Goal: Task Accomplishment & Management: Manage account settings

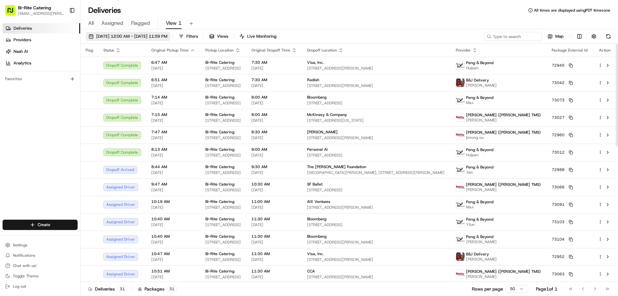
click at [136, 39] on button "08/20/2025 12:00 AM - 08/20/2025 11:59 PM" at bounding box center [128, 36] width 85 height 9
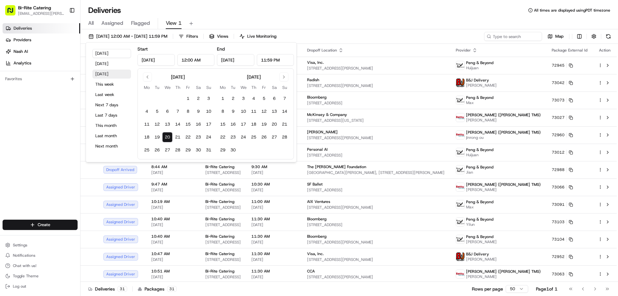
click at [108, 76] on button "Tomorrow" at bounding box center [111, 74] width 39 height 9
type input "Aug 21, 2025"
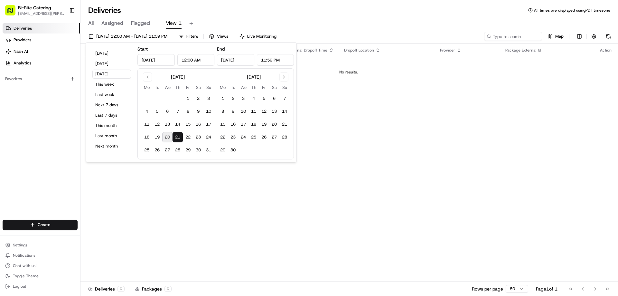
click at [315, 13] on div "Deliveries All times are displayed using PDT timezone" at bounding box center [349, 10] width 538 height 10
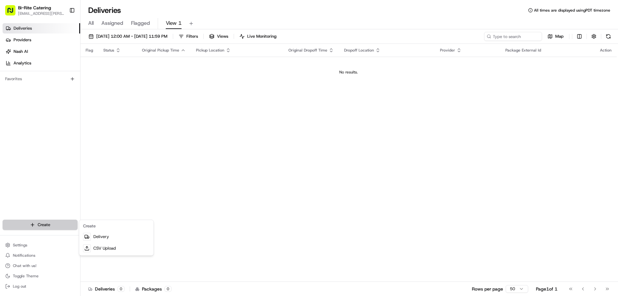
click at [55, 224] on html "Bi-Rite Catering lupe.muniz@biritemarket.com Toggle Sidebar Deliveries Provider…" at bounding box center [309, 148] width 618 height 296
click at [105, 248] on link "CSV Upload" at bounding box center [116, 248] width 72 height 12
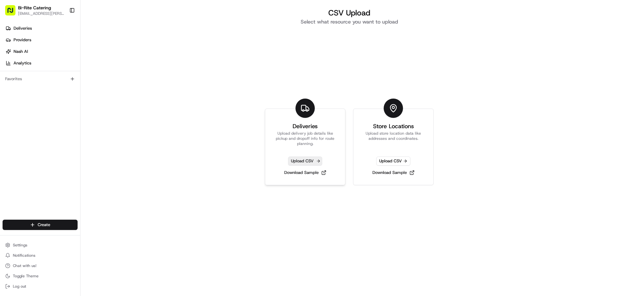
click at [304, 161] on span "Upload CSV" at bounding box center [305, 160] width 34 height 9
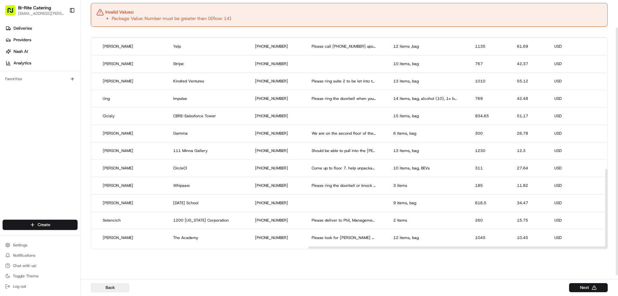
scroll to position [343, 743]
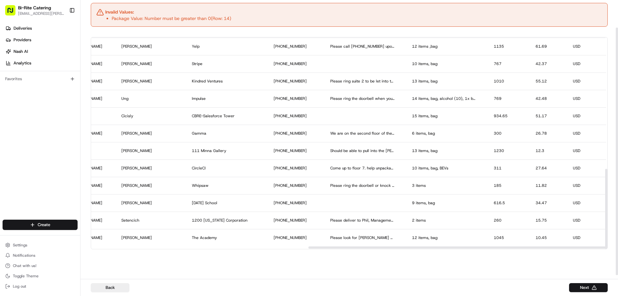
drag, startPoint x: 365, startPoint y: 248, endPoint x: 582, endPoint y: 255, distance: 217.1
click at [582, 249] on div at bounding box center [564, 247] width 513 height 2
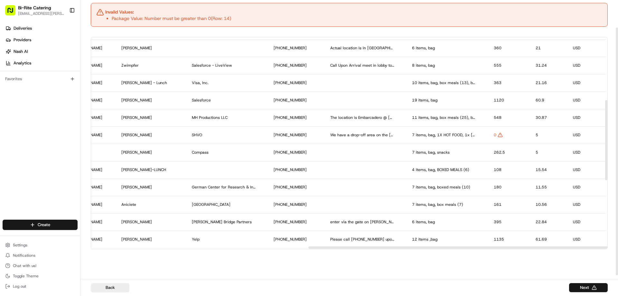
scroll to position [150, 743]
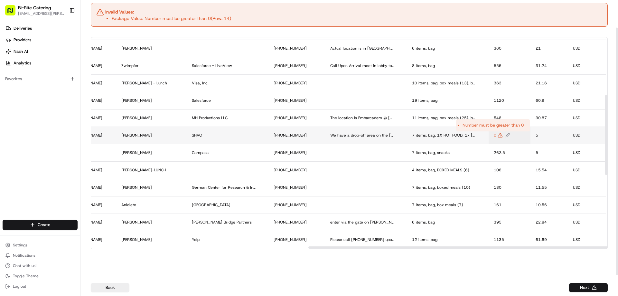
click at [498, 137] on icon "Edit Package Value value" at bounding box center [500, 135] width 5 height 5
type input "400"
click at [559, 130] on button at bounding box center [556, 129] width 9 height 12
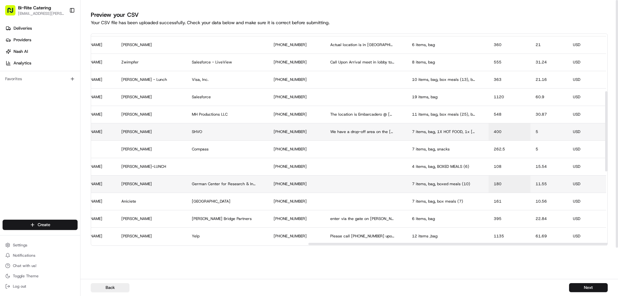
scroll to position [0, 0]
click at [580, 290] on button "Next" at bounding box center [588, 287] width 39 height 9
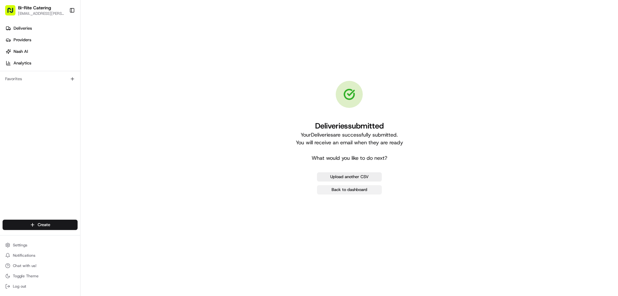
click at [360, 190] on link "Back to dashboard" at bounding box center [349, 189] width 65 height 9
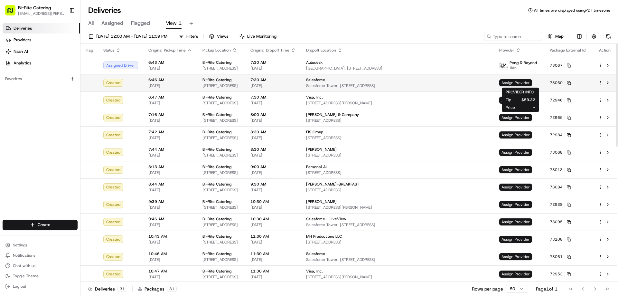
click at [522, 81] on span "Assign Provider" at bounding box center [515, 82] width 33 height 7
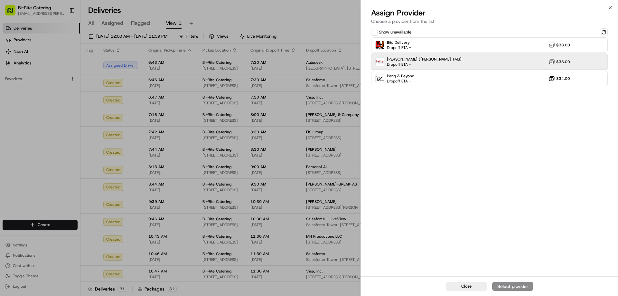
click at [492, 65] on div "Betty (Nash TMS) Dropoff ETA - $33.00" at bounding box center [489, 61] width 237 height 15
click at [510, 288] on div "Assign Provider" at bounding box center [513, 286] width 32 height 6
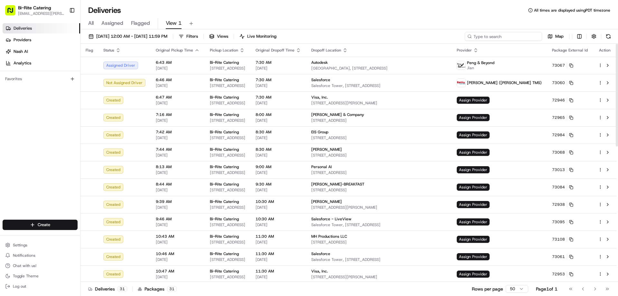
click at [495, 37] on input at bounding box center [503, 36] width 77 height 9
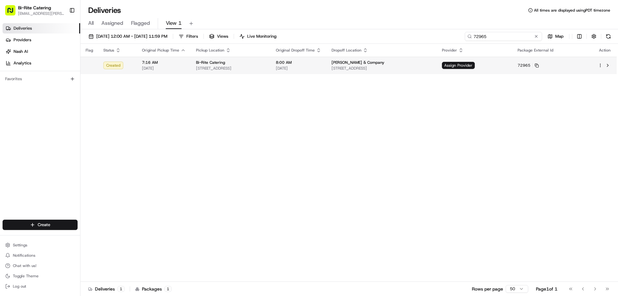
type input "72965"
click at [599, 66] on html "Bi-Rite Catering lupe.muniz@biritemarket.com Toggle Sidebar Deliveries Provider…" at bounding box center [309, 148] width 618 height 296
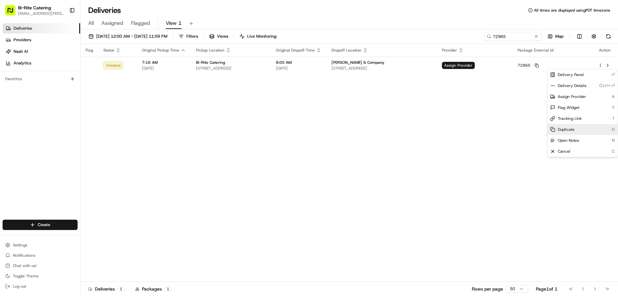
click at [576, 127] on div "Duplicate D" at bounding box center [583, 129] width 70 height 11
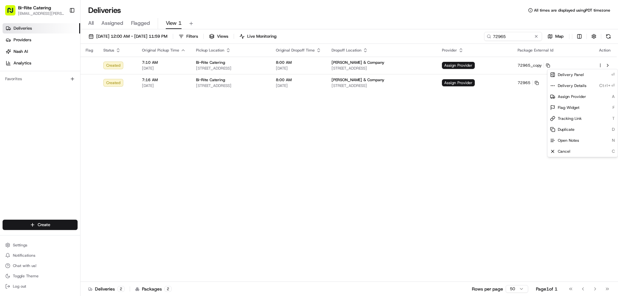
click at [326, 120] on html "Bi-Rite Catering lupe.muniz@biritemarket.com Toggle Sidebar Deliveries Provider…" at bounding box center [309, 148] width 618 height 296
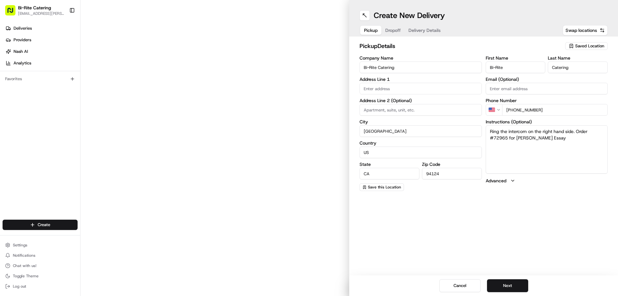
type input "1970 Innes Ave"
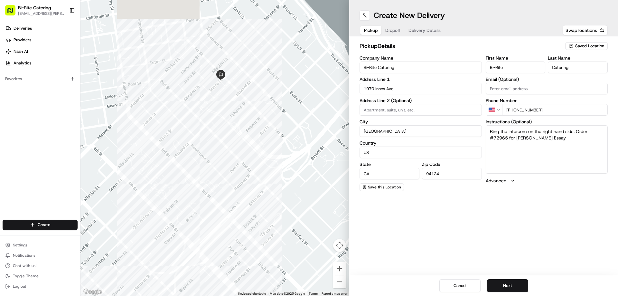
drag, startPoint x: 206, startPoint y: 22, endPoint x: 212, endPoint y: 114, distance: 92.6
click at [212, 114] on div at bounding box center [214, 148] width 269 height 296
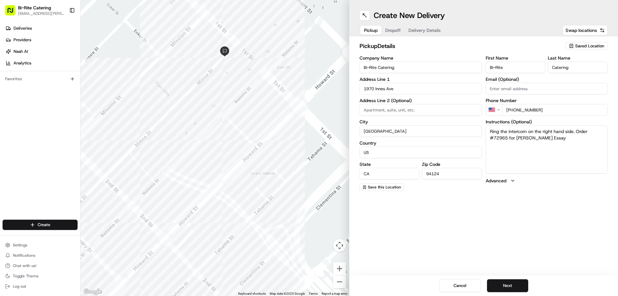
drag, startPoint x: 228, startPoint y: 84, endPoint x: 203, endPoint y: 171, distance: 90.3
click at [203, 171] on div at bounding box center [214, 148] width 269 height 296
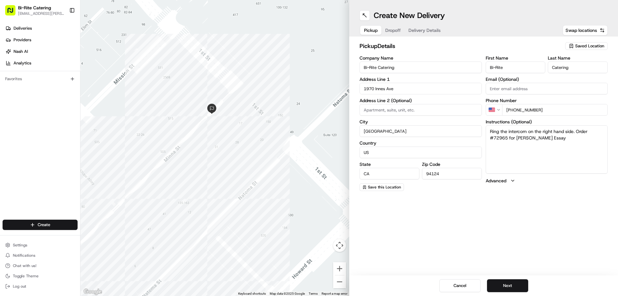
drag, startPoint x: 240, startPoint y: 43, endPoint x: 226, endPoint y: 147, distance: 105.0
click at [226, 147] on div at bounding box center [214, 148] width 269 height 296
click at [509, 285] on button "Next" at bounding box center [507, 285] width 41 height 13
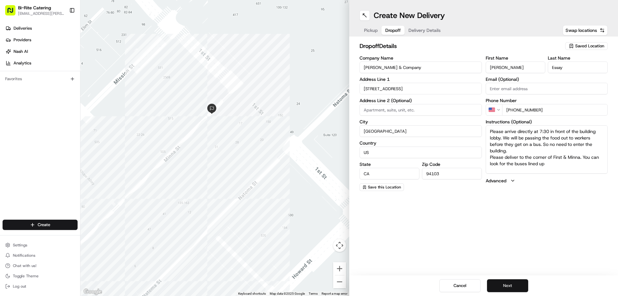
click at [515, 280] on button "Next" at bounding box center [507, 285] width 41 height 13
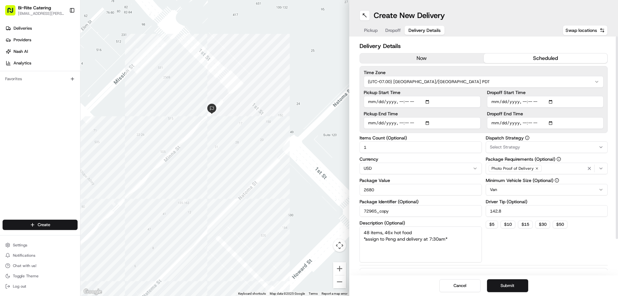
click at [407, 102] on input "Pickup Start Time" at bounding box center [422, 102] width 117 height 12
type input "[DATE]T07:10"
click at [406, 124] on input "Pickup End Time" at bounding box center [422, 123] width 117 height 12
type input "[DATE]T07:30"
click at [504, 240] on div "Dispatch Strategy Select Strategy Package Requirements (Optional) Photo Proof o…" at bounding box center [547, 199] width 122 height 127
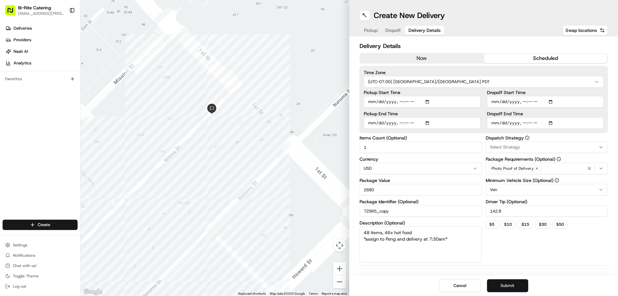
click at [501, 287] on button "Submit" at bounding box center [507, 285] width 41 height 13
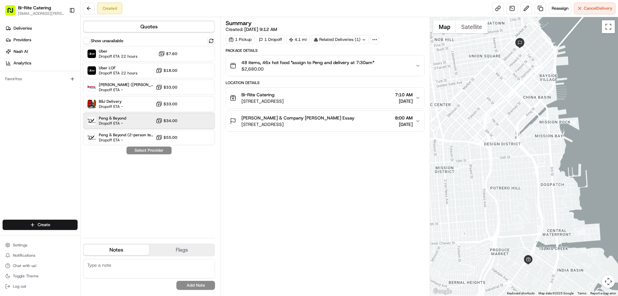
click at [129, 121] on div "Peng & Beyond Dropoff ETA - $34.00" at bounding box center [149, 120] width 132 height 15
click at [144, 150] on button "Assign Provider" at bounding box center [149, 150] width 46 height 8
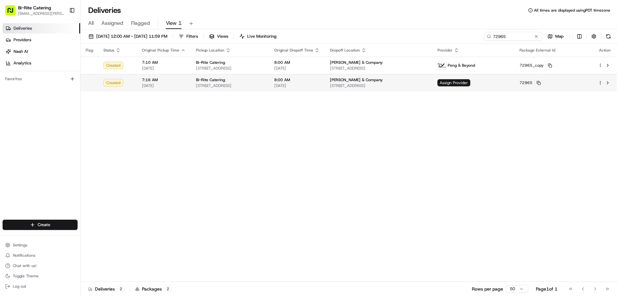
click at [600, 81] on html "Bi-Rite Catering lupe.muniz@biritemarket.com Toggle Sidebar Deliveries Provider…" at bounding box center [309, 148] width 618 height 296
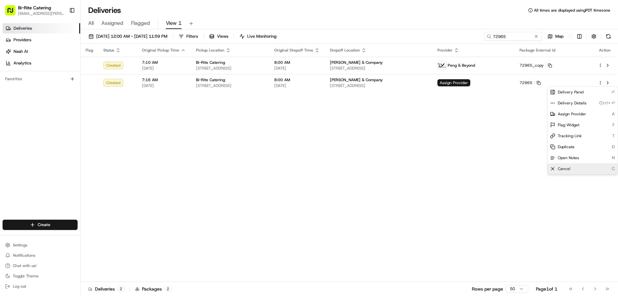
click at [564, 167] on span "Cancel" at bounding box center [564, 168] width 13 height 5
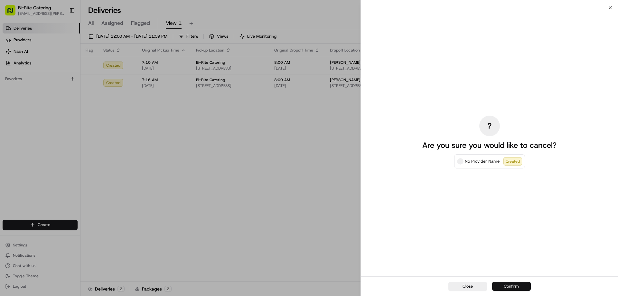
click at [511, 283] on button "Confirm" at bounding box center [511, 286] width 39 height 9
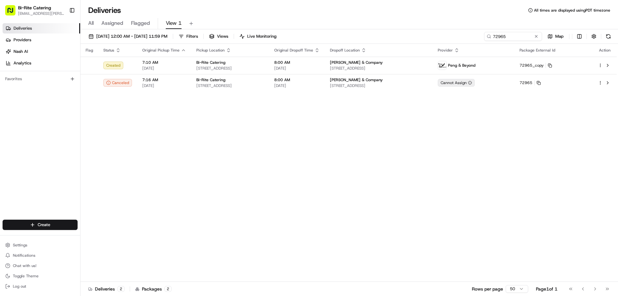
click at [258, 167] on div "Flag Status Original Pickup Time Pickup Location Original Dropoff Time Dropoff …" at bounding box center [348, 163] width 536 height 238
click at [534, 36] on button at bounding box center [536, 36] width 6 height 6
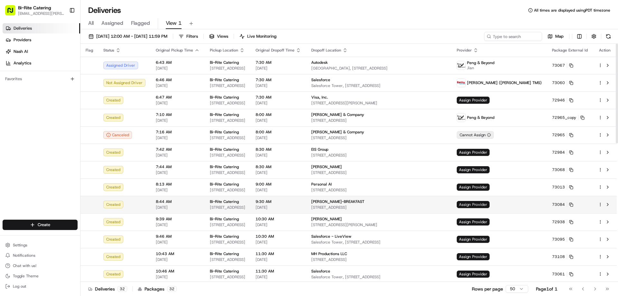
click at [490, 206] on span "Assign Provider" at bounding box center [473, 204] width 33 height 7
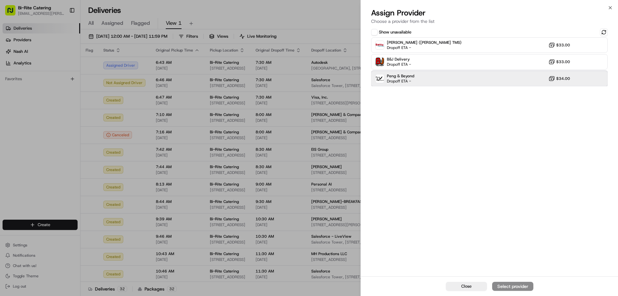
click at [458, 79] on div "Peng & Beyond Dropoff ETA - $34.00" at bounding box center [489, 78] width 237 height 15
click at [514, 286] on div "Assign Provider" at bounding box center [513, 286] width 32 height 6
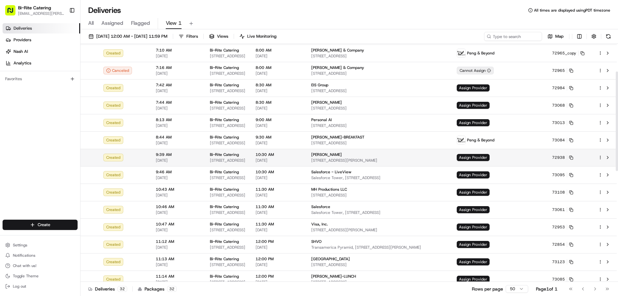
scroll to position [97, 0]
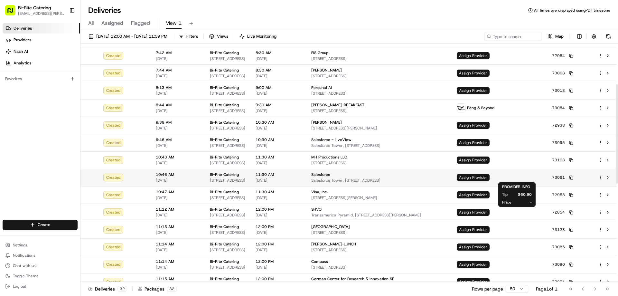
click at [490, 176] on span "Assign Provider" at bounding box center [473, 177] width 33 height 7
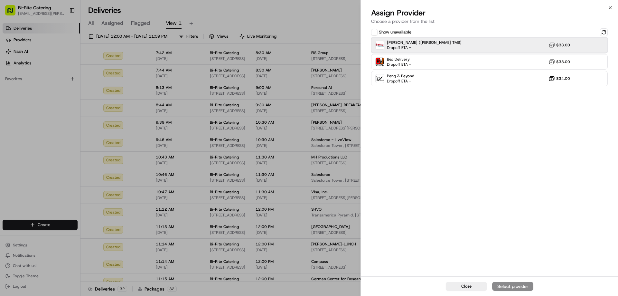
click at [469, 46] on div "Betty (Nash TMS) Dropoff ETA - $33.00" at bounding box center [489, 44] width 237 height 15
click at [503, 287] on div "Assign Provider" at bounding box center [513, 286] width 32 height 6
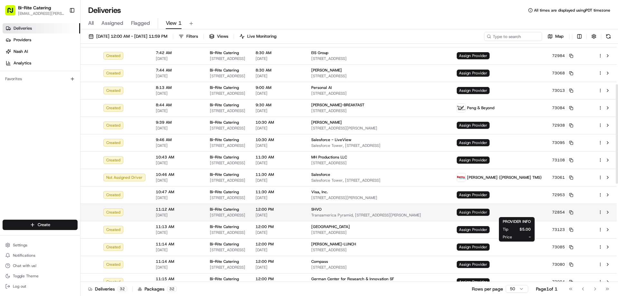
click at [490, 213] on span "Assign Provider" at bounding box center [473, 212] width 33 height 7
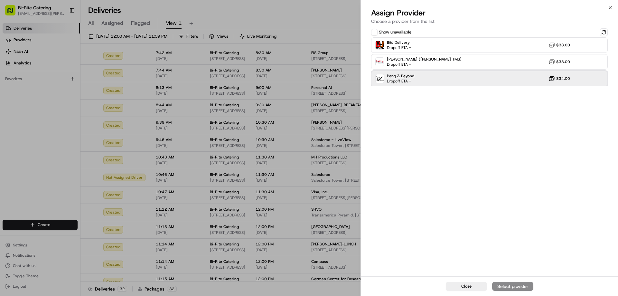
click at [471, 82] on div "Peng & Beyond Dropoff ETA - $34.00" at bounding box center [489, 78] width 237 height 15
click at [523, 286] on div "Assign Provider" at bounding box center [513, 286] width 32 height 6
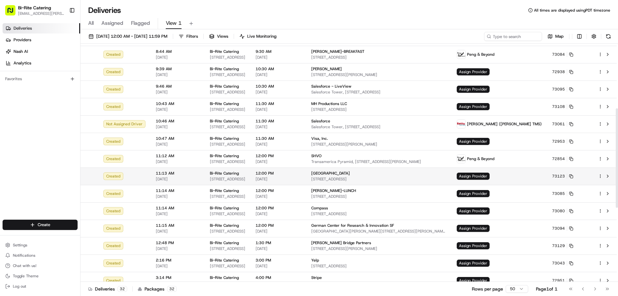
scroll to position [161, 0]
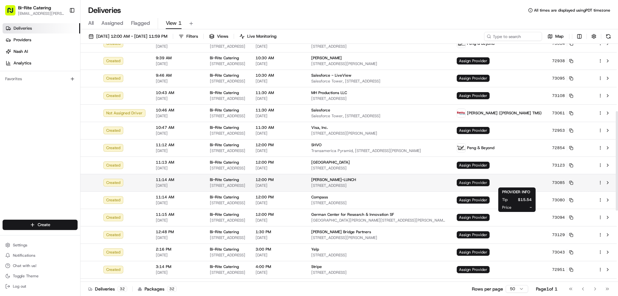
click at [490, 184] on span "Assign Provider" at bounding box center [473, 182] width 33 height 7
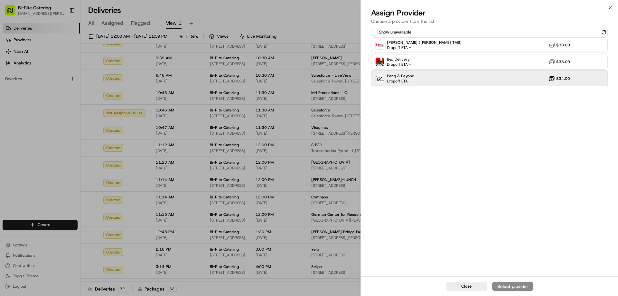
click at [451, 79] on div "Peng & Beyond Dropoff ETA - $34.00" at bounding box center [489, 78] width 237 height 15
click at [511, 287] on div "Assign Provider" at bounding box center [513, 286] width 32 height 6
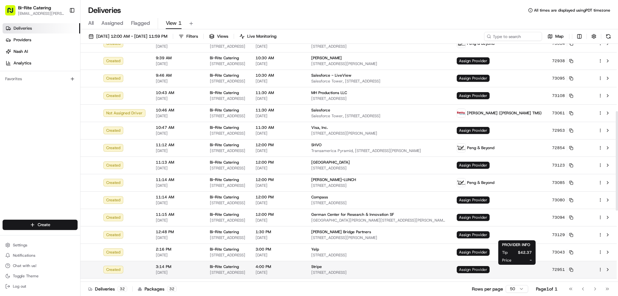
click at [490, 269] on span "Assign Provider" at bounding box center [473, 269] width 33 height 7
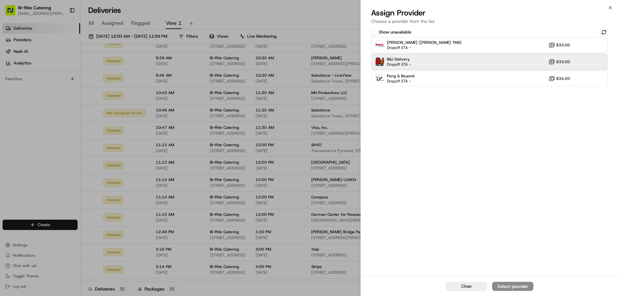
click at [454, 59] on div "B&J Delivery Dropoff ETA - $33.00" at bounding box center [489, 61] width 237 height 15
click at [512, 286] on div "Assign Provider" at bounding box center [513, 286] width 32 height 6
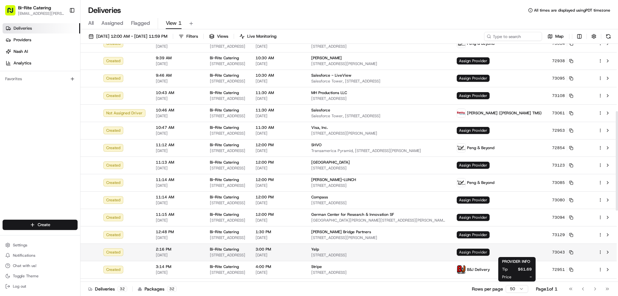
click at [490, 251] on span "Assign Provider" at bounding box center [473, 252] width 33 height 7
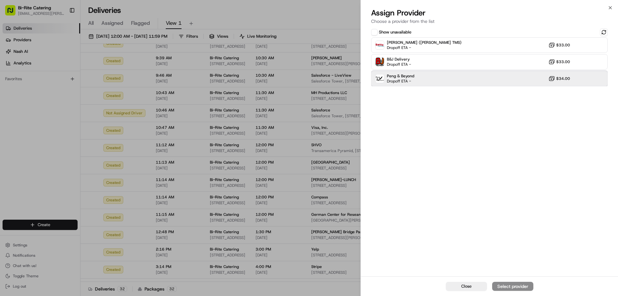
click at [448, 78] on div "Peng & Beyond Dropoff ETA - $34.00" at bounding box center [489, 78] width 237 height 15
click at [507, 287] on div "Assign Provider" at bounding box center [513, 286] width 32 height 6
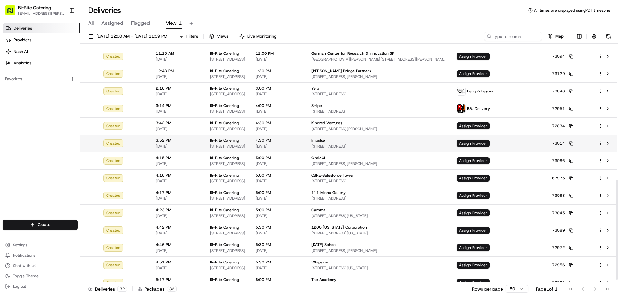
scroll to position [331, 0]
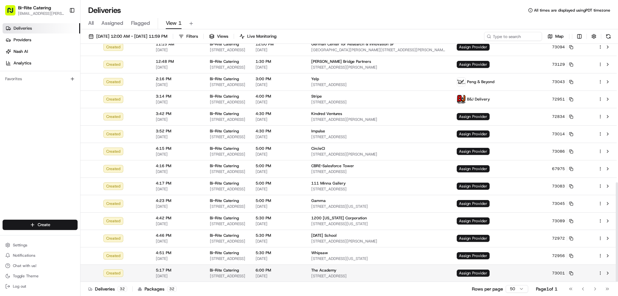
click at [599, 272] on html "Bi-Rite Catering lupe.muniz@biritemarket.com Toggle Sidebar Deliveries Provider…" at bounding box center [309, 148] width 618 height 296
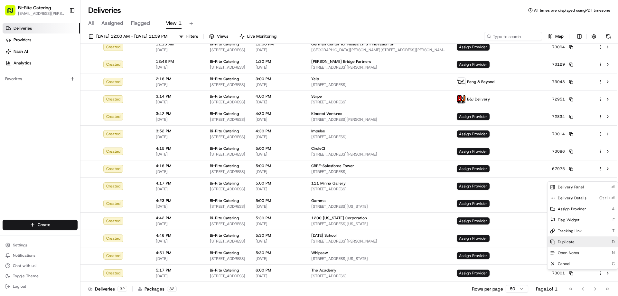
click at [575, 244] on div "Duplicate D" at bounding box center [583, 241] width 70 height 11
click at [422, 19] on html "Bi-Rite Catering lupe.muniz@biritemarket.com Toggle Sidebar Deliveries Provider…" at bounding box center [309, 148] width 618 height 296
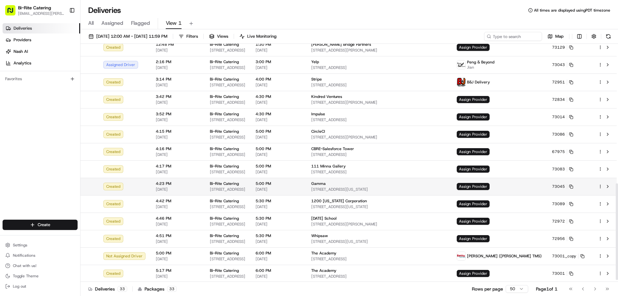
scroll to position [349, 0]
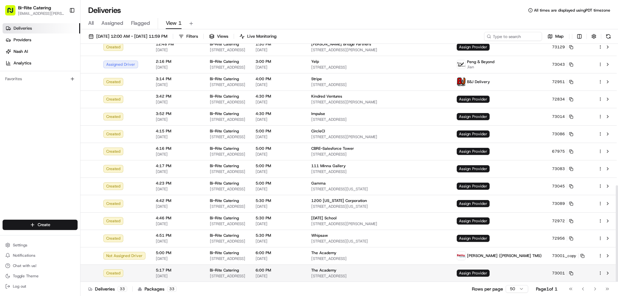
click at [601, 272] on html "Bi-Rite Catering lupe.muniz@biritemarket.com Toggle Sidebar Deliveries Provider…" at bounding box center [309, 148] width 618 height 296
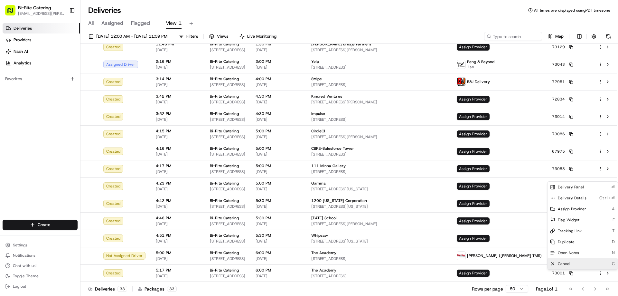
click at [579, 263] on div "Cancel C" at bounding box center [583, 263] width 70 height 11
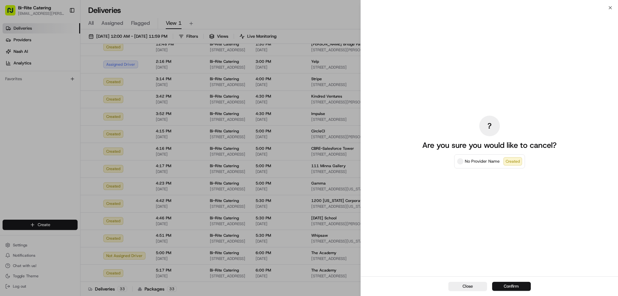
click at [502, 283] on button "Confirm" at bounding box center [511, 286] width 39 height 9
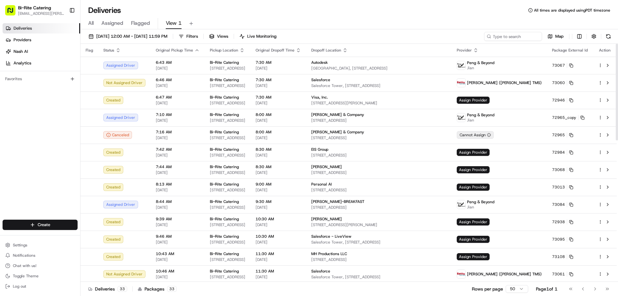
click at [402, 22] on div "All Assigned Flagged View 1" at bounding box center [349, 23] width 538 height 11
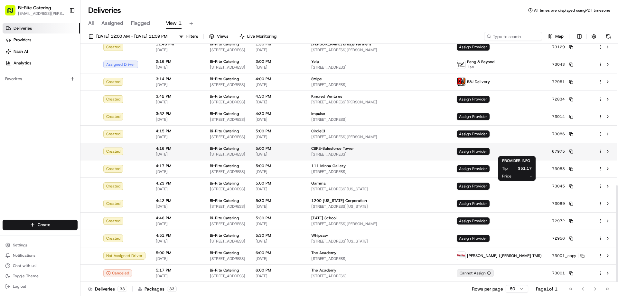
click at [490, 154] on span "Assign Provider" at bounding box center [473, 151] width 33 height 7
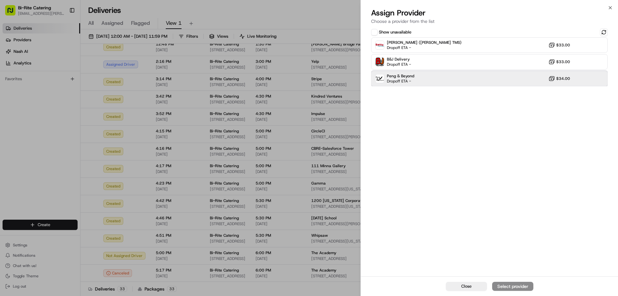
click at [476, 80] on div "Peng & Beyond Dropoff ETA - $34.00" at bounding box center [489, 78] width 237 height 15
click at [509, 288] on div "Assign Provider" at bounding box center [513, 286] width 32 height 6
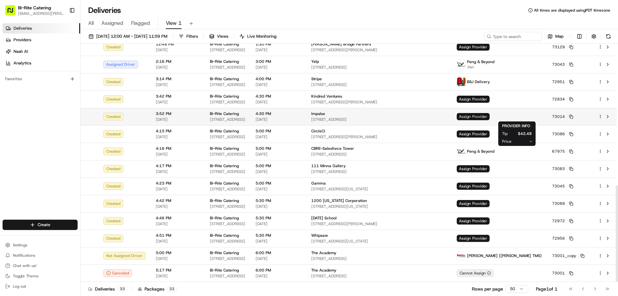
click at [490, 116] on span "Assign Provider" at bounding box center [473, 116] width 33 height 7
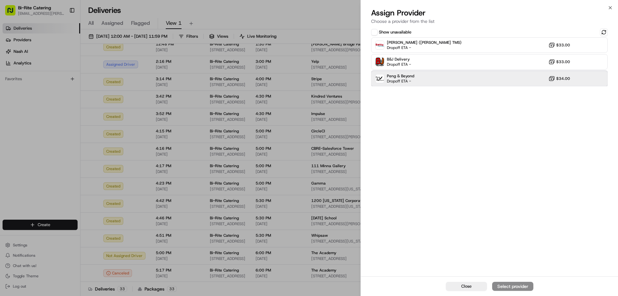
click at [467, 80] on div "Peng & Beyond Dropoff ETA - $34.00" at bounding box center [489, 78] width 237 height 15
click at [509, 286] on div "Assign Provider" at bounding box center [513, 286] width 32 height 6
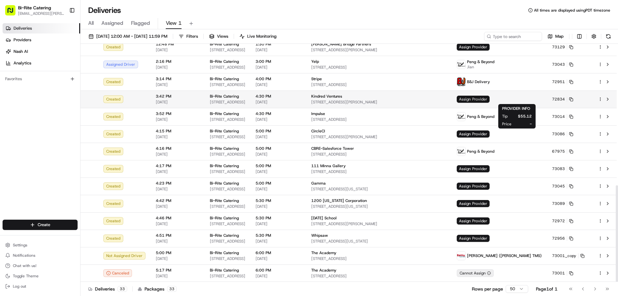
click at [490, 99] on span "Assign Provider" at bounding box center [473, 99] width 33 height 7
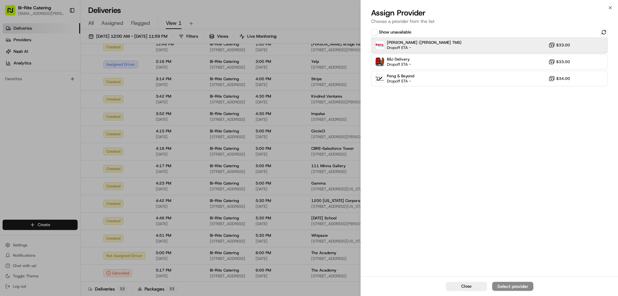
click at [468, 47] on div "Betty (Nash TMS) Dropoff ETA - $33.00" at bounding box center [489, 44] width 237 height 15
click at [517, 283] on div "Assign Provider" at bounding box center [513, 286] width 32 height 6
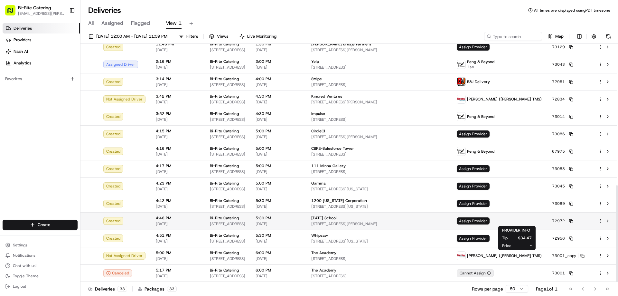
click at [490, 223] on span "Assign Provider" at bounding box center [473, 220] width 33 height 7
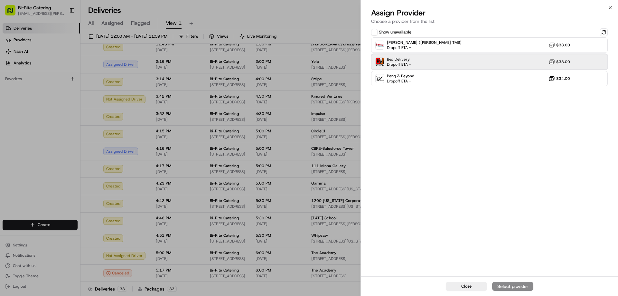
click at [456, 63] on div "B&J Delivery Dropoff ETA - $33.00" at bounding box center [489, 61] width 237 height 15
click at [512, 285] on div "Assign Provider" at bounding box center [513, 286] width 32 height 6
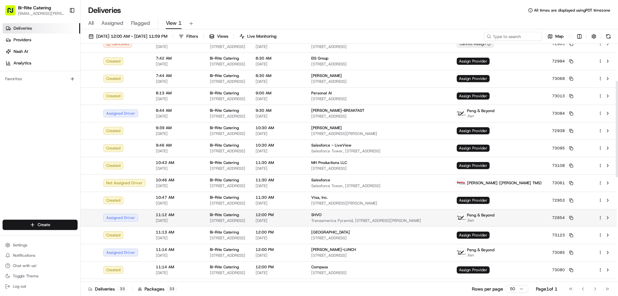
scroll to position [0, 0]
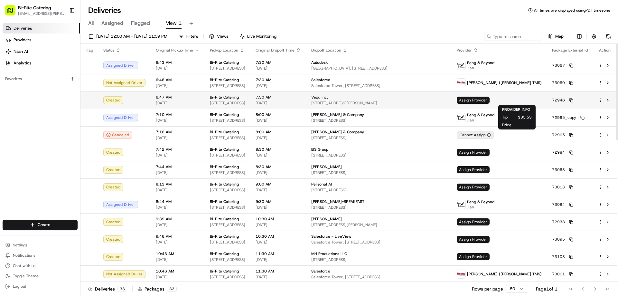
click at [490, 97] on span "Assign Provider" at bounding box center [473, 100] width 33 height 7
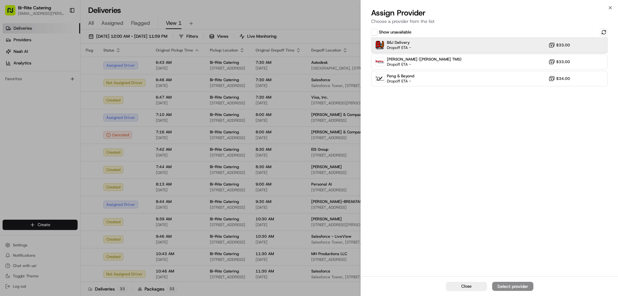
click at [440, 49] on div "B&J Delivery Dropoff ETA - $33.00" at bounding box center [489, 44] width 237 height 15
click at [503, 282] on button "Assign Provider" at bounding box center [512, 286] width 41 height 9
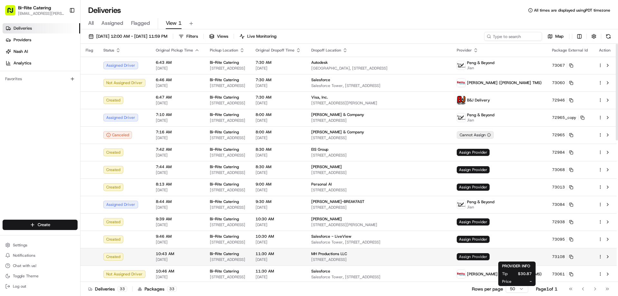
click at [490, 256] on span "Assign Provider" at bounding box center [473, 256] width 33 height 7
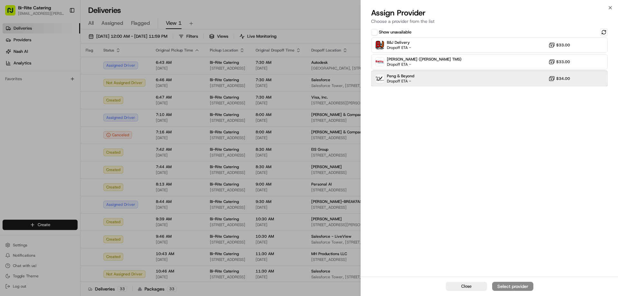
click at [464, 81] on div "Peng & Beyond Dropoff ETA - $34.00" at bounding box center [489, 78] width 237 height 15
click at [514, 285] on div "Assign Provider" at bounding box center [513, 286] width 32 height 6
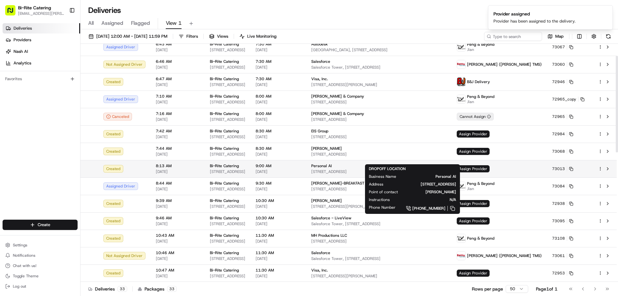
scroll to position [32, 0]
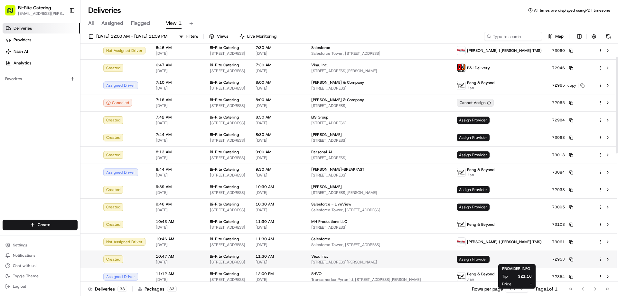
click at [490, 257] on span "Assign Provider" at bounding box center [473, 259] width 33 height 7
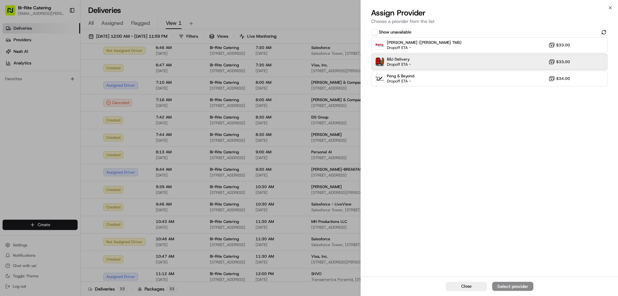
click at [442, 62] on div "B&J Delivery Dropoff ETA - $33.00" at bounding box center [489, 61] width 237 height 15
click at [513, 281] on div "Close Assign Provider" at bounding box center [489, 286] width 257 height 20
click at [513, 282] on button "Assign Provider" at bounding box center [512, 286] width 41 height 9
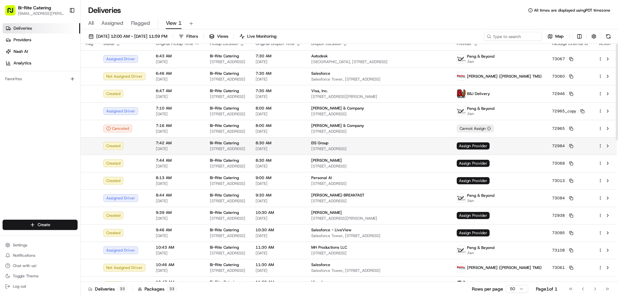
scroll to position [0, 0]
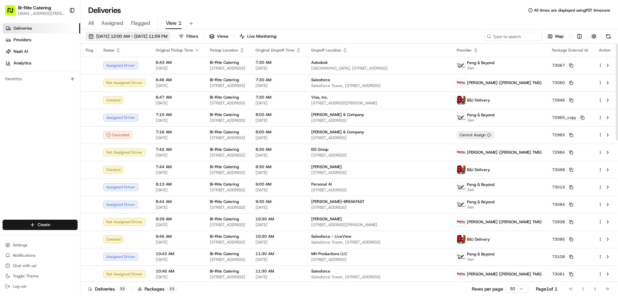
click at [167, 36] on span "08/21/2025 12:00 AM - 08/21/2025 11:59 PM" at bounding box center [131, 36] width 71 height 6
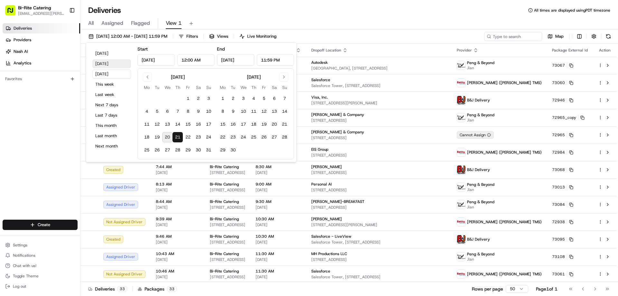
click at [108, 64] on button "Yesterday" at bounding box center [111, 63] width 39 height 9
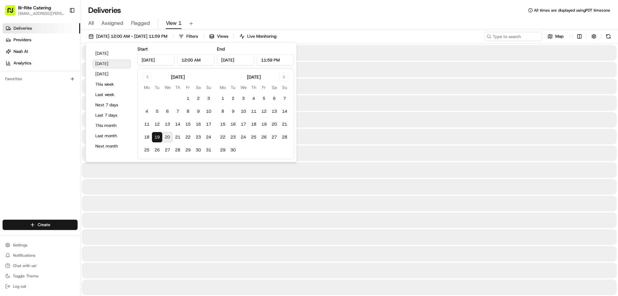
type input "Aug 19, 2025"
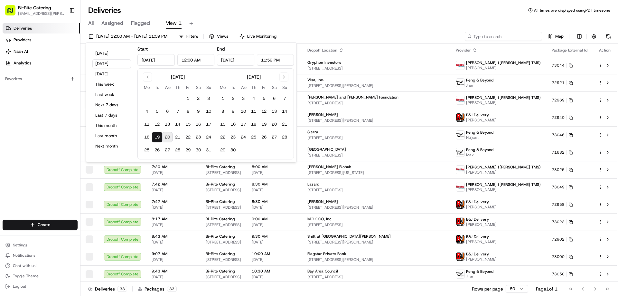
click at [498, 36] on input at bounding box center [503, 36] width 77 height 9
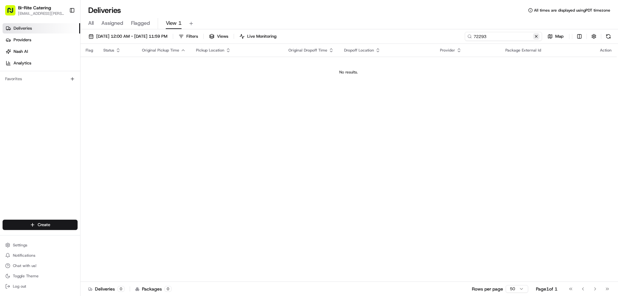
type input "72293"
click at [538, 36] on button at bounding box center [536, 36] width 6 height 6
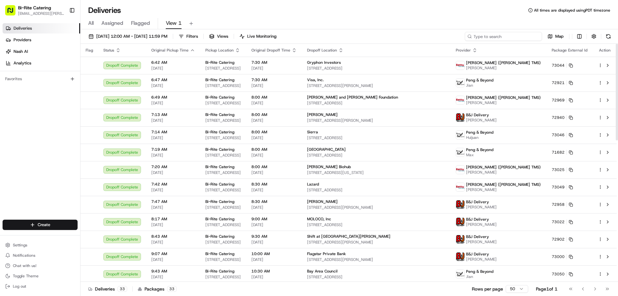
click at [496, 37] on input at bounding box center [503, 36] width 77 height 9
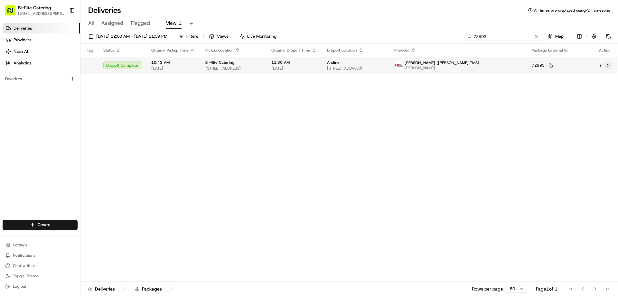
type input "72993"
click at [609, 62] on button at bounding box center [608, 65] width 8 height 8
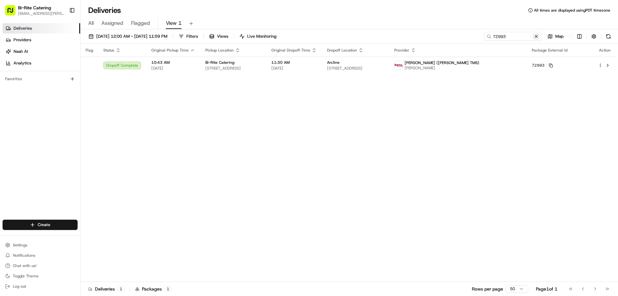
click at [537, 36] on button at bounding box center [536, 36] width 6 height 6
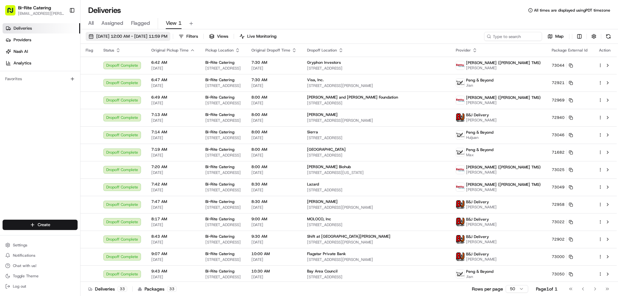
click at [146, 37] on span "08/19/2025 12:00 AM - 08/19/2025 11:59 PM" at bounding box center [131, 36] width 71 height 6
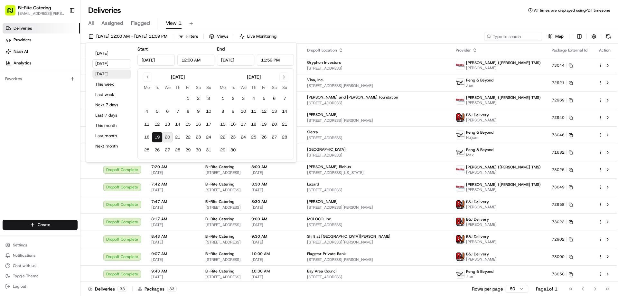
click at [109, 71] on button "Tomorrow" at bounding box center [111, 74] width 39 height 9
type input "Aug 21, 2025"
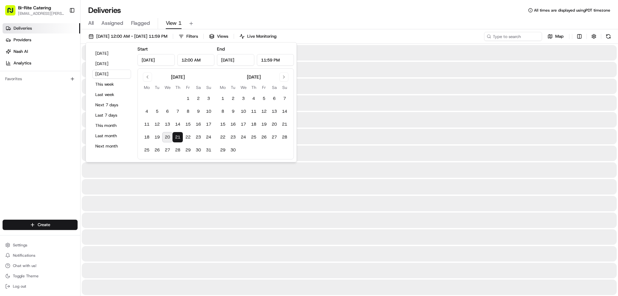
click at [405, 18] on div "All Assigned Flagged View 1" at bounding box center [349, 22] width 538 height 14
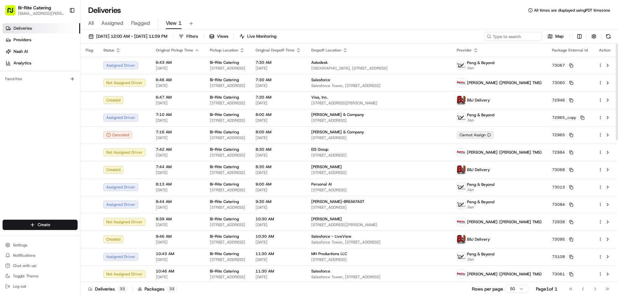
click at [371, 25] on div "All Assigned Flagged View 1" at bounding box center [349, 23] width 538 height 11
click at [122, 39] on button "08/21/2025 12:00 AM - 08/21/2025 11:59 PM" at bounding box center [128, 36] width 85 height 9
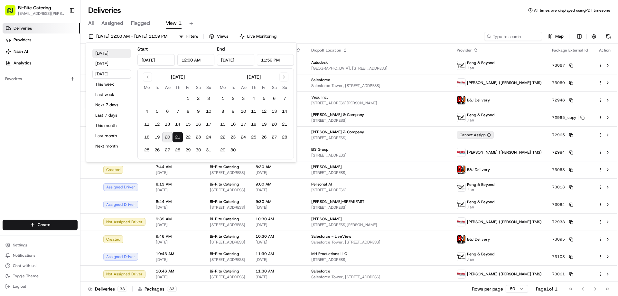
click at [107, 54] on button "Today" at bounding box center [111, 53] width 39 height 9
type input "Aug 20, 2025"
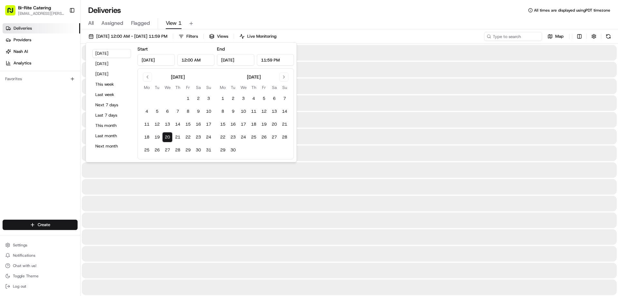
click at [356, 15] on div "Deliveries All times are displayed using PDT timezone" at bounding box center [349, 10] width 538 height 10
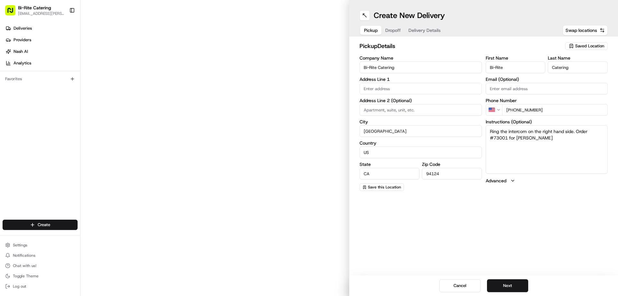
type input "1970 Innes Ave"
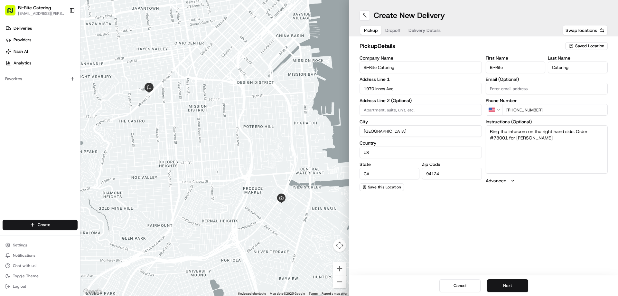
click at [510, 283] on button "Next" at bounding box center [507, 285] width 41 height 13
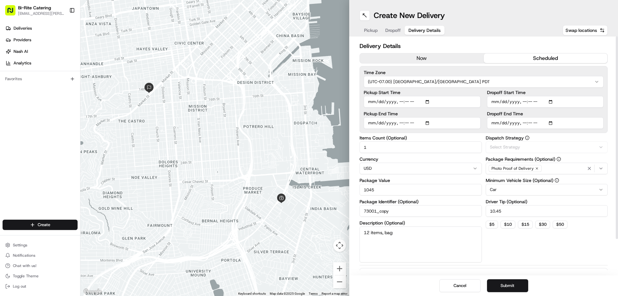
click at [408, 102] on input "Pickup Start Time" at bounding box center [422, 102] width 117 height 12
type input "2025-08-21T17:00"
click at [406, 122] on input "Pickup End Time" at bounding box center [422, 123] width 117 height 12
type input "2025-08-21T17:30"
click at [517, 254] on div "Dispatch Strategy Select Strategy Package Requirements (Optional) Photo Proof o…" at bounding box center [547, 199] width 122 height 127
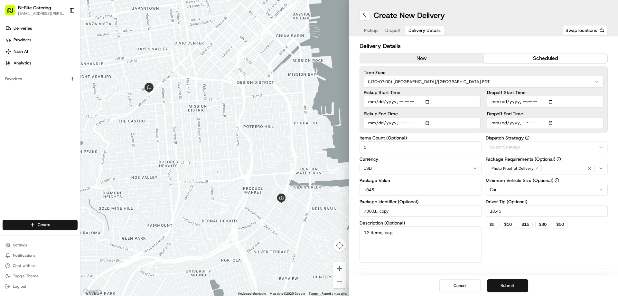
click at [507, 285] on button "Submit" at bounding box center [507, 285] width 41 height 13
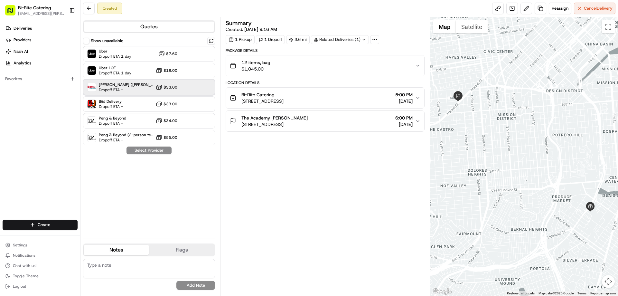
click at [122, 83] on span "[PERSON_NAME] ([PERSON_NAME] TMS)" at bounding box center [126, 84] width 54 height 5
click at [162, 151] on button "Assign Provider" at bounding box center [149, 150] width 46 height 8
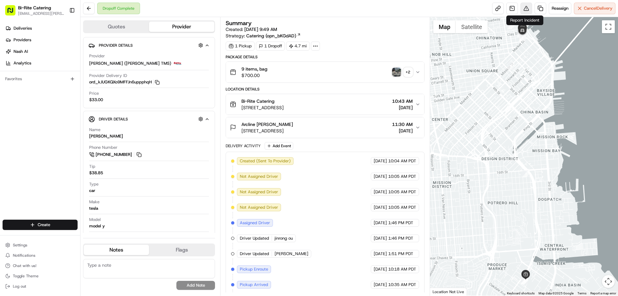
click at [523, 5] on button at bounding box center [527, 9] width 12 height 12
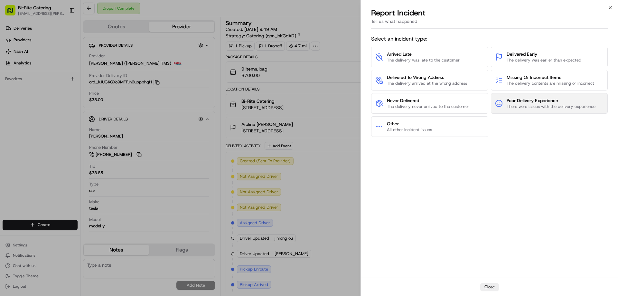
click at [525, 97] on span "Poor Delivery Experience" at bounding box center [551, 100] width 89 height 6
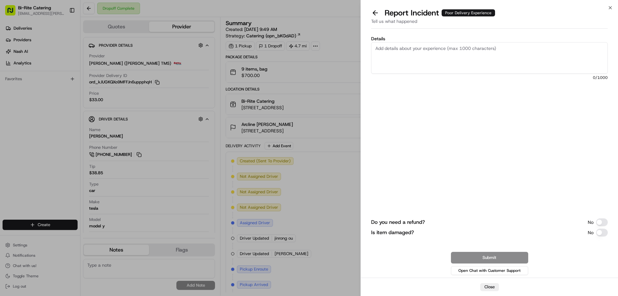
click at [384, 52] on textarea "Details" at bounding box center [489, 58] width 237 height 32
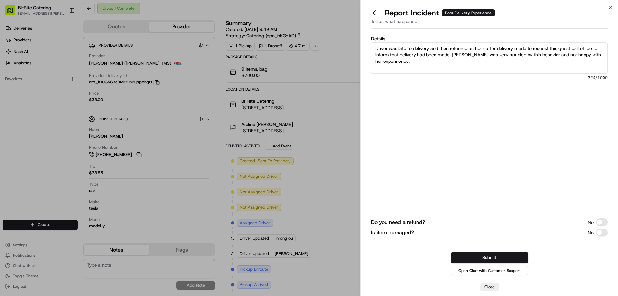
click at [388, 62] on textarea "Driver was late to delivery and then returned an hour after delivery made to re…" at bounding box center [489, 58] width 237 height 32
type textarea "Driver was late to delivery and then returned an hour after delivery made to re…"
click at [481, 257] on button "Submit" at bounding box center [489, 258] width 77 height 12
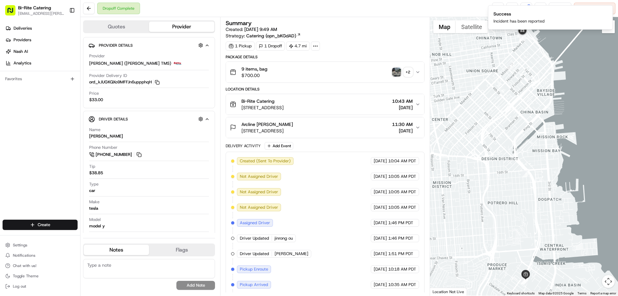
click at [357, 27] on div "Summary Created: [DATE] 9:49 AM Strategy: Catering (opn_bKGdAD)" at bounding box center [325, 29] width 199 height 19
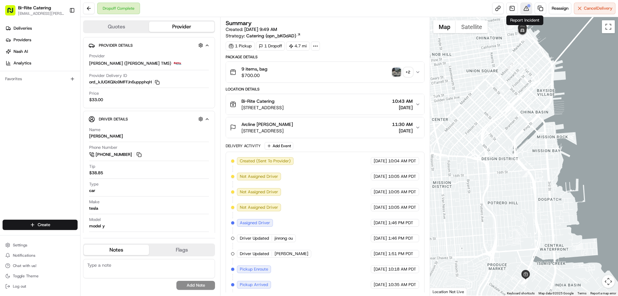
click at [526, 12] on button at bounding box center [527, 9] width 12 height 12
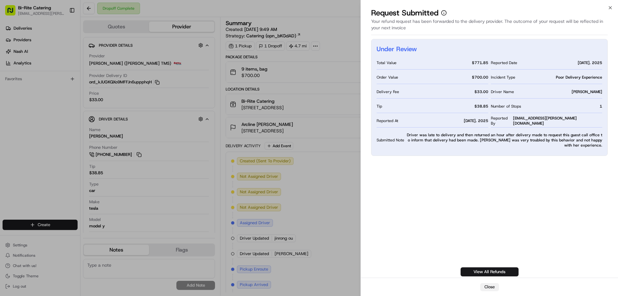
click at [491, 286] on button "Close" at bounding box center [489, 287] width 19 height 8
